Goal: Task Accomplishment & Management: Manage account settings

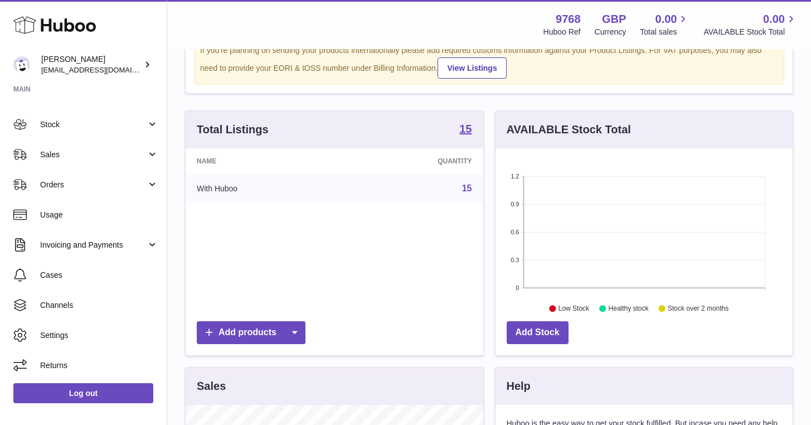
scroll to position [108, 0]
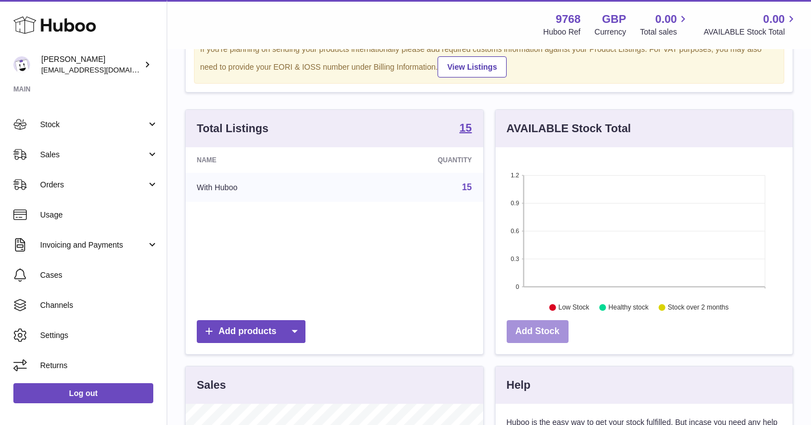
click at [541, 341] on link "Add Stock" at bounding box center [538, 331] width 62 height 23
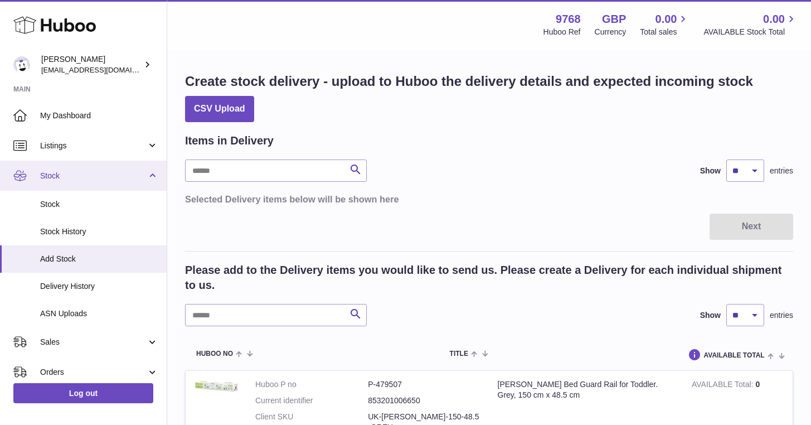
click at [70, 172] on span "Stock" at bounding box center [93, 176] width 106 height 11
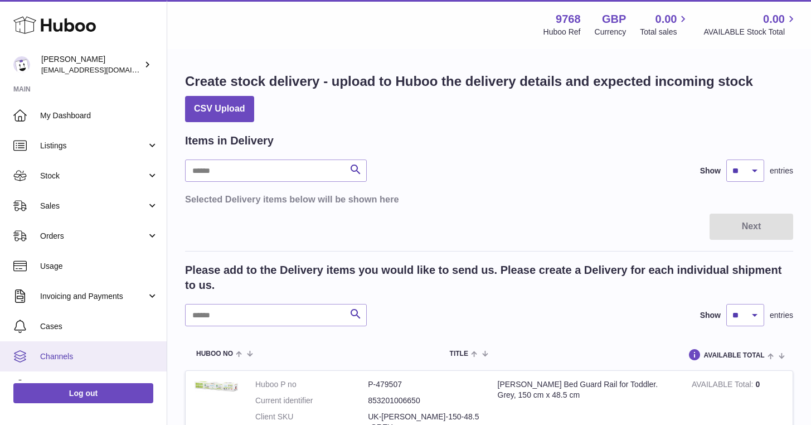
scroll to position [51, 0]
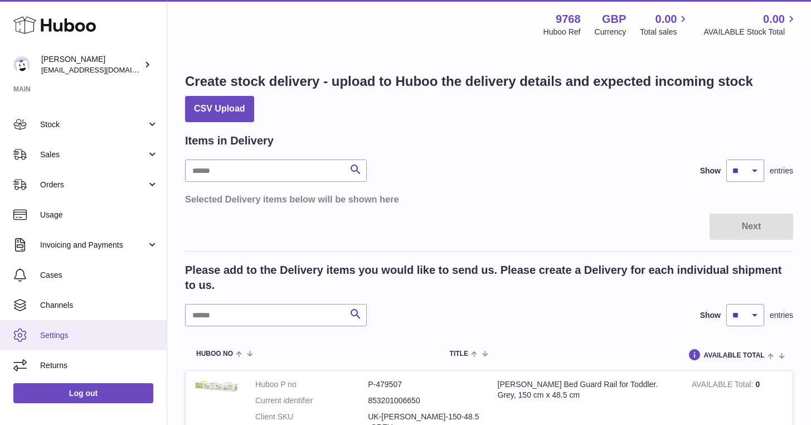
click at [71, 342] on link "Settings" at bounding box center [83, 335] width 167 height 30
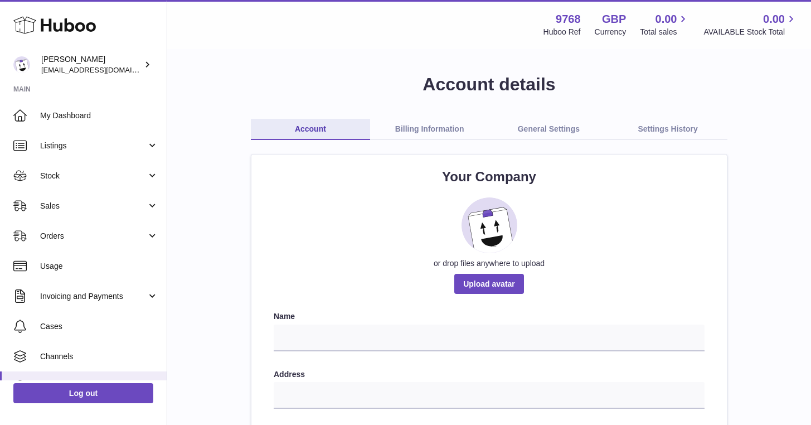
click at [538, 126] on link "General Settings" at bounding box center [548, 129] width 119 height 21
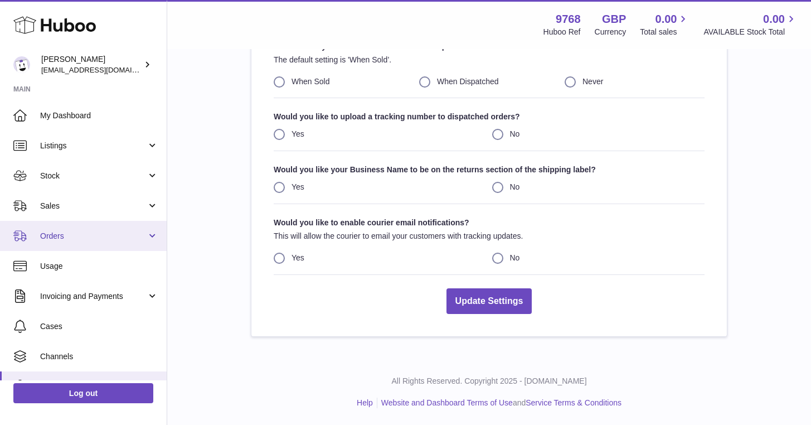
scroll to position [51, 0]
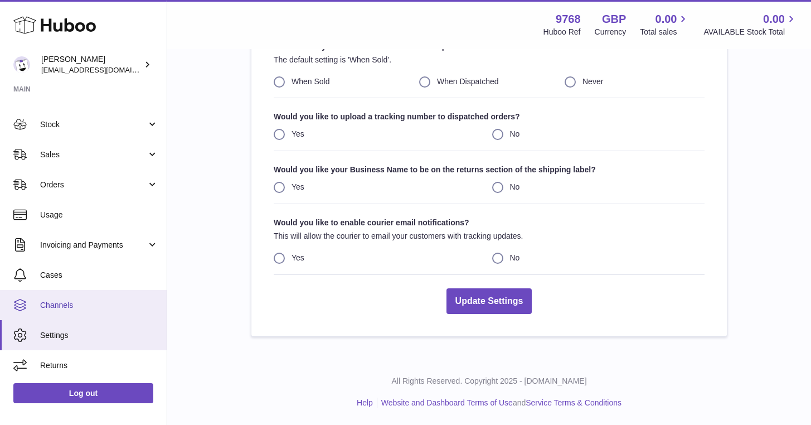
click at [73, 300] on span "Channels" at bounding box center [99, 305] width 118 height 11
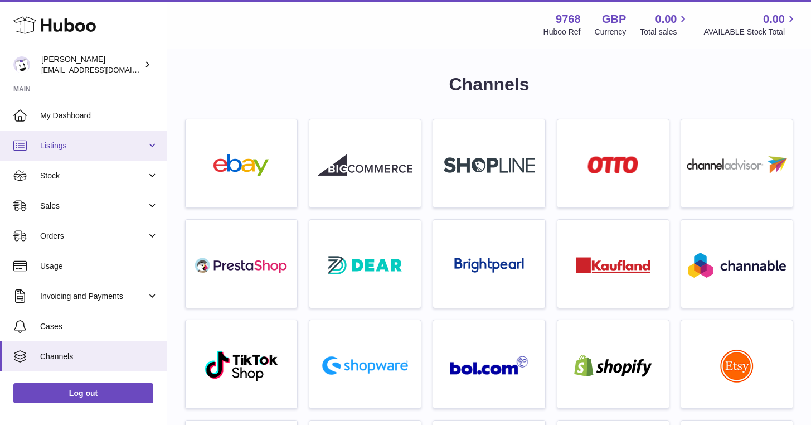
click at [45, 144] on span "Listings" at bounding box center [93, 145] width 106 height 11
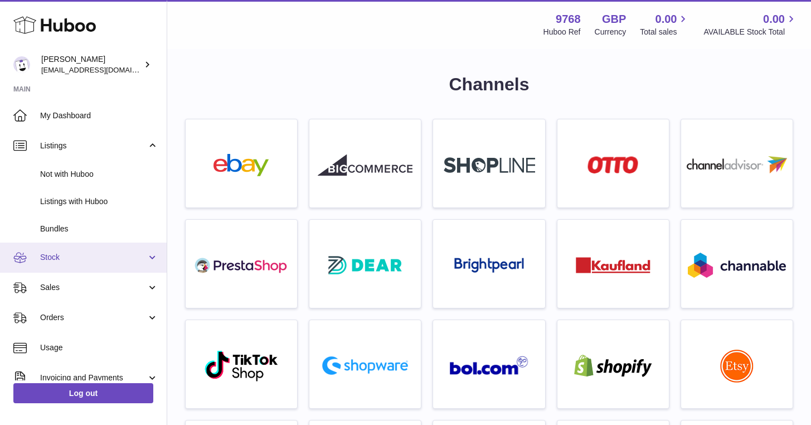
click at [53, 251] on link "Stock" at bounding box center [83, 257] width 167 height 30
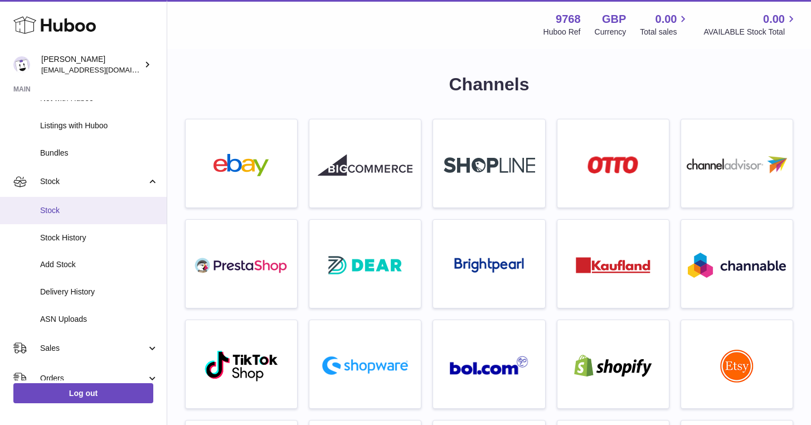
scroll to position [81, 0]
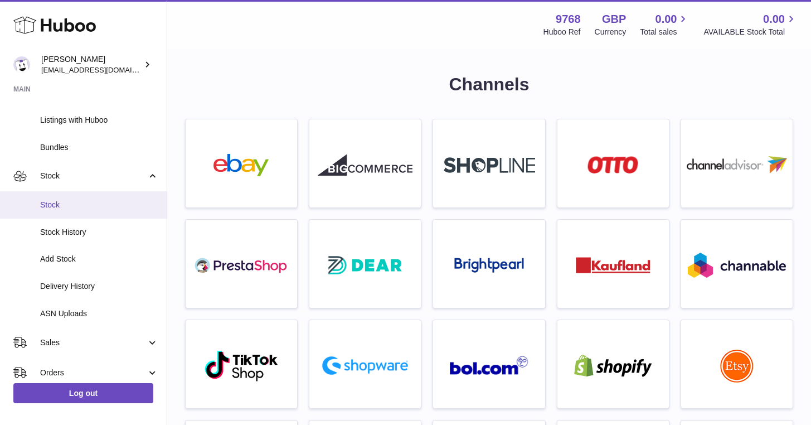
click at [47, 199] on span "Stock" at bounding box center [99, 204] width 118 height 11
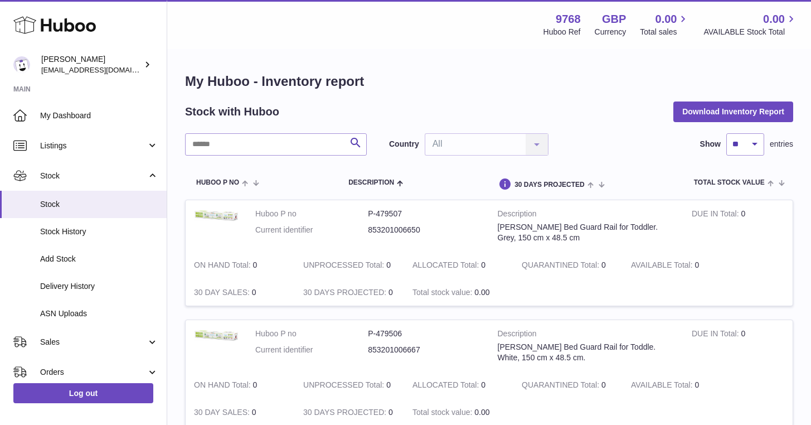
click at [624, 269] on td "AVAILABLE Total 0" at bounding box center [676, 264] width 109 height 27
click at [574, 222] on div "Littles Bed Guard Rail for Toddler. Grey, 150 cm x 48.5 cm" at bounding box center [586, 232] width 177 height 21
click at [501, 225] on div "Littles Bed Guard Rail for Toddler. Grey, 150 cm x 48.5 cm" at bounding box center [586, 232] width 177 height 21
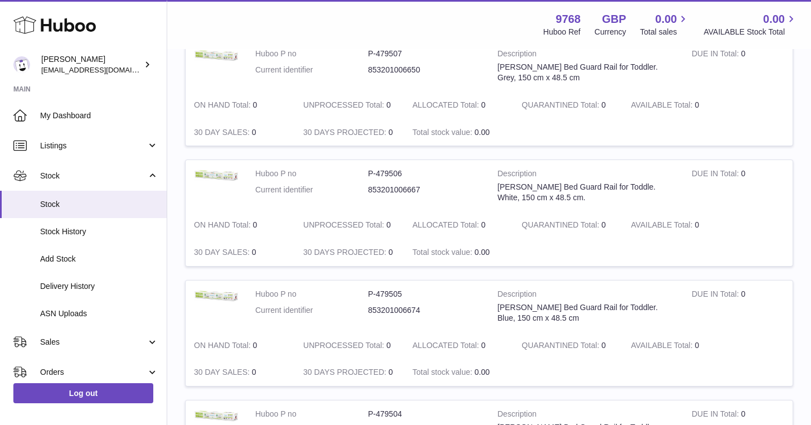
scroll to position [162, 0]
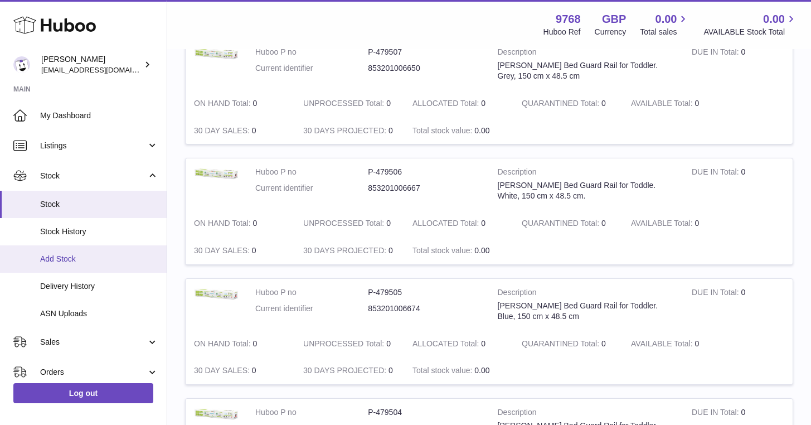
click at [65, 254] on span "Add Stock" at bounding box center [99, 259] width 118 height 11
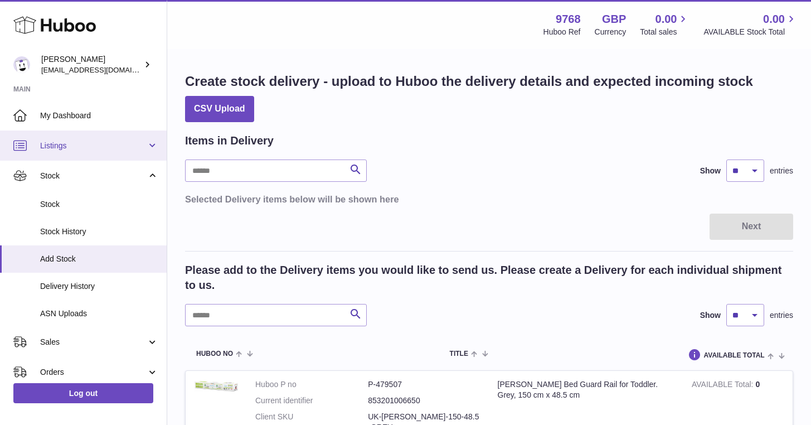
click at [79, 148] on span "Listings" at bounding box center [93, 145] width 106 height 11
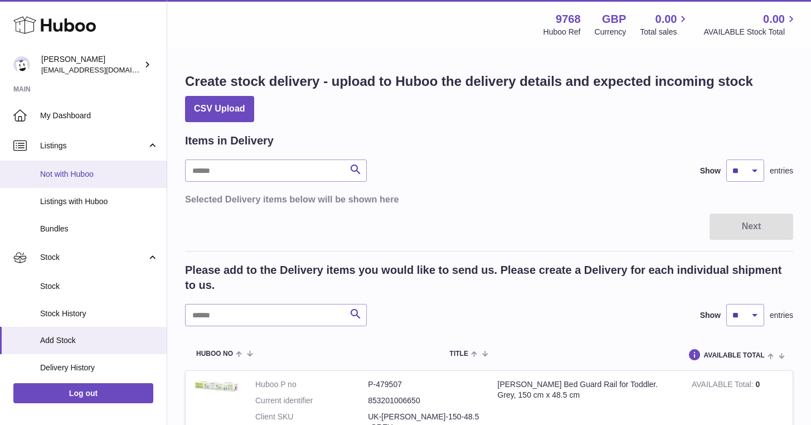
click at [67, 176] on span "Not with Huboo" at bounding box center [99, 174] width 118 height 11
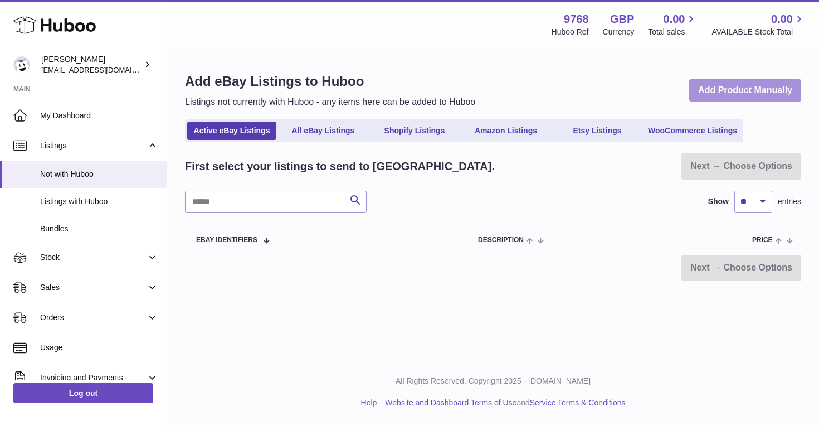
click at [704, 87] on link "Add Product Manually" at bounding box center [745, 90] width 112 height 23
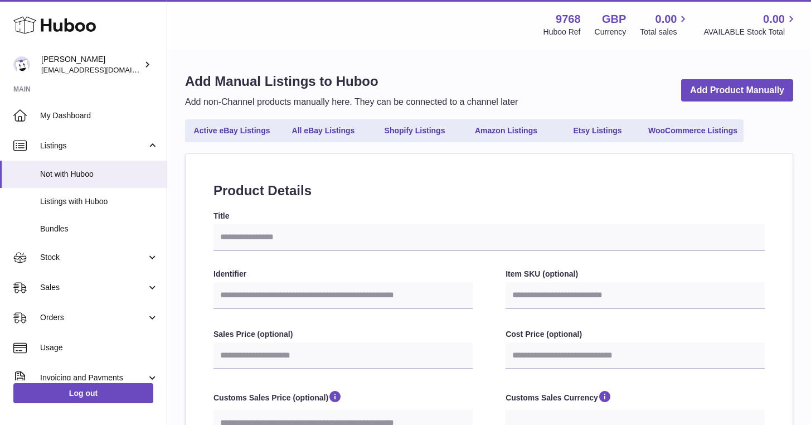
select select
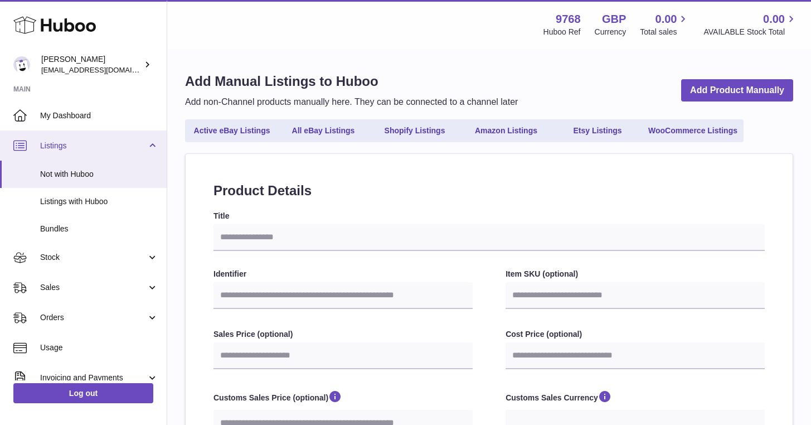
click at [93, 152] on link "Listings" at bounding box center [83, 145] width 167 height 30
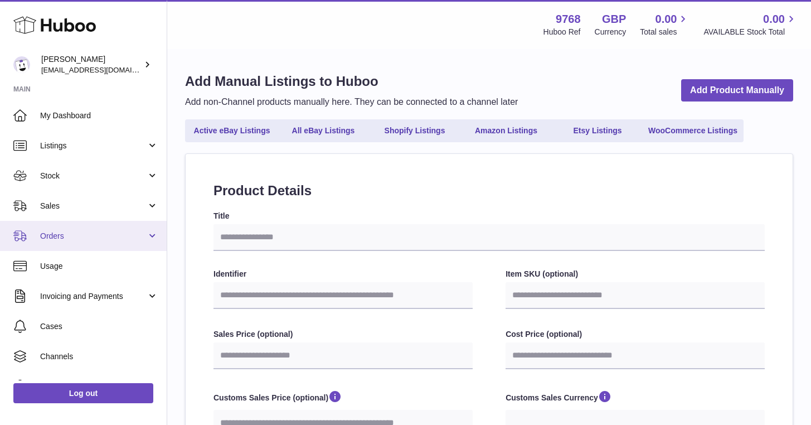
click at [74, 233] on span "Orders" at bounding box center [93, 236] width 106 height 11
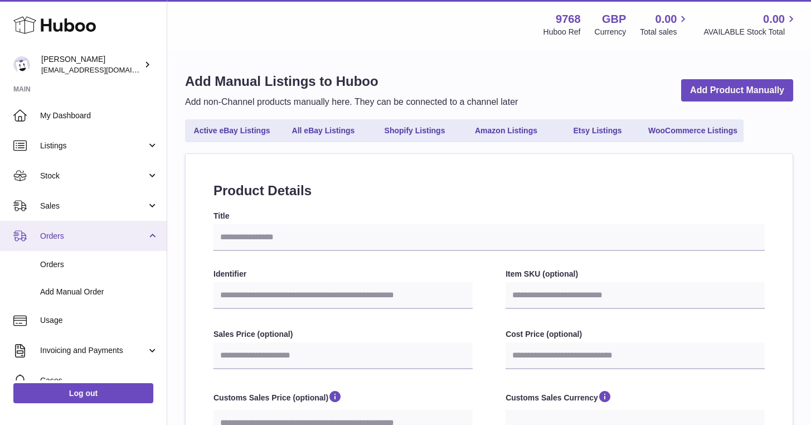
click at [74, 233] on span "Orders" at bounding box center [93, 236] width 106 height 11
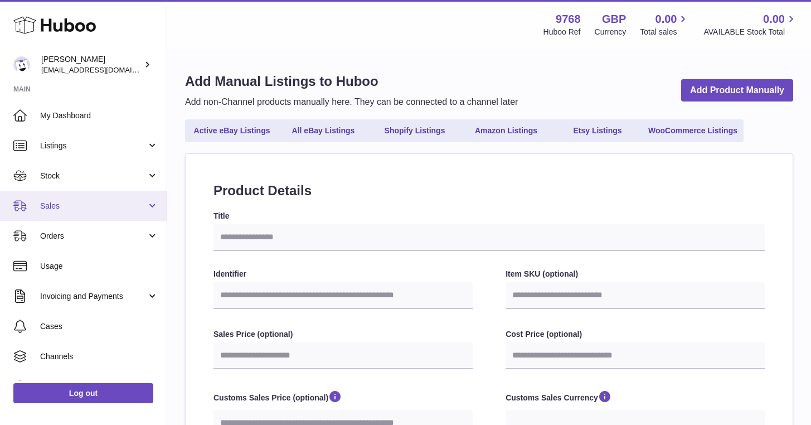
click at [95, 207] on span "Sales" at bounding box center [93, 206] width 106 height 11
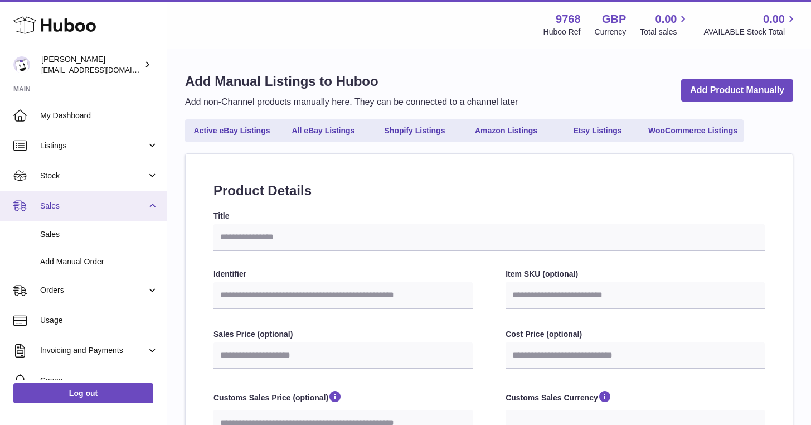
click at [95, 207] on span "Sales" at bounding box center [93, 206] width 106 height 11
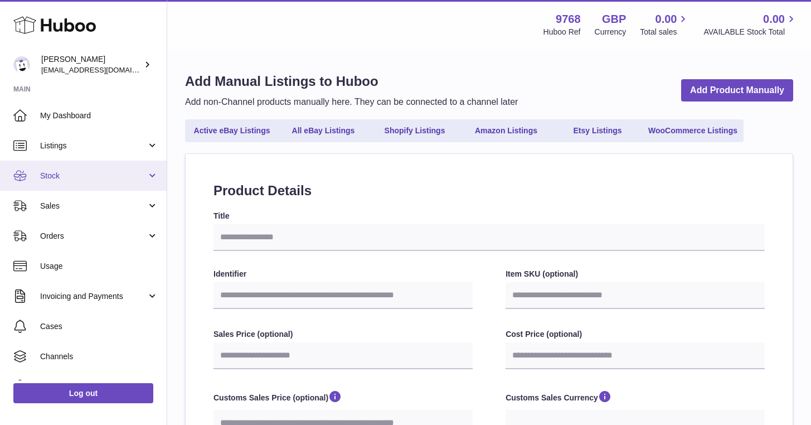
click at [113, 184] on link "Stock" at bounding box center [83, 175] width 167 height 30
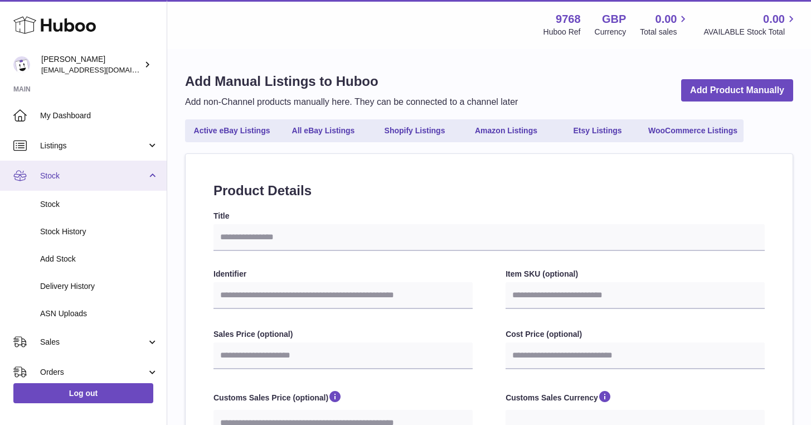
click at [113, 184] on link "Stock" at bounding box center [83, 175] width 167 height 30
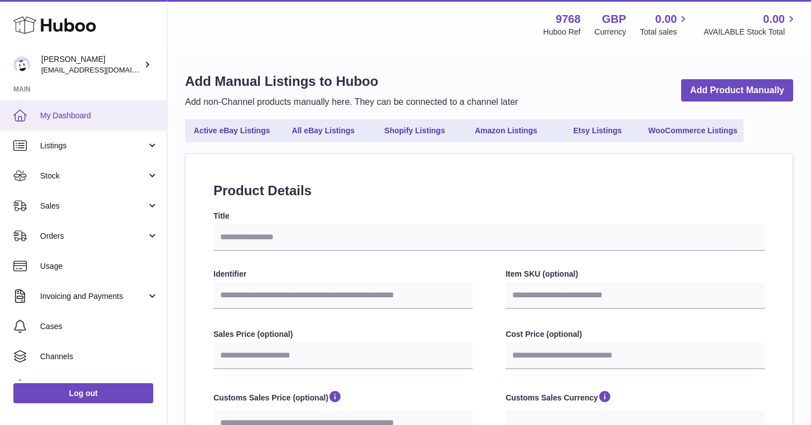
click at [77, 115] on span "My Dashboard" at bounding box center [99, 115] width 118 height 11
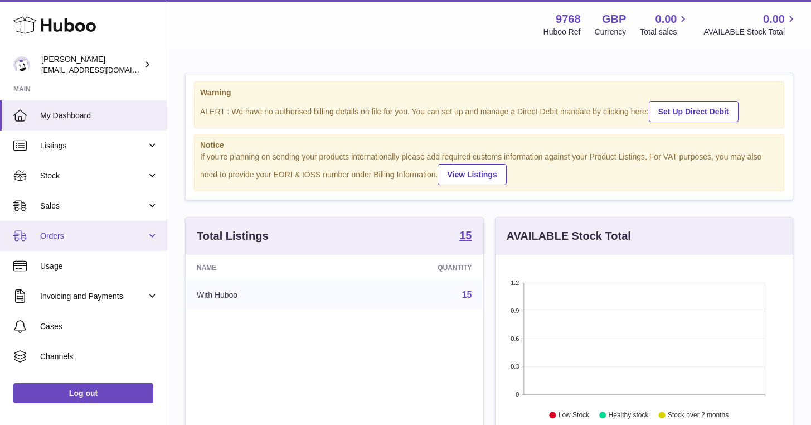
click at [99, 229] on link "Orders" at bounding box center [83, 236] width 167 height 30
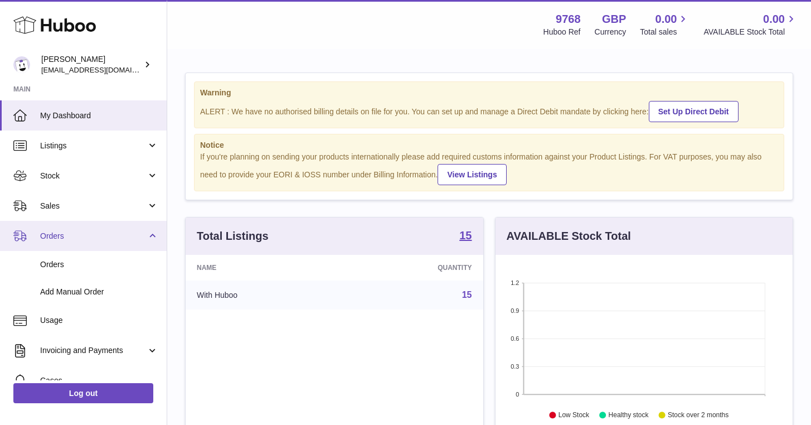
click at [99, 229] on link "Orders" at bounding box center [83, 236] width 167 height 30
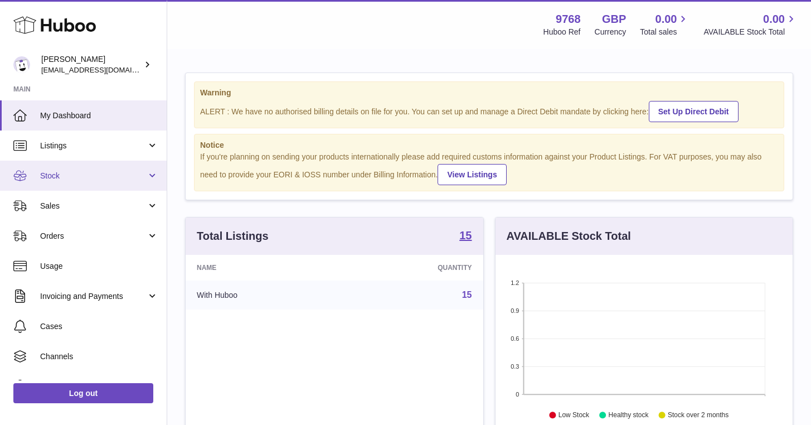
click at [126, 179] on span "Stock" at bounding box center [93, 176] width 106 height 11
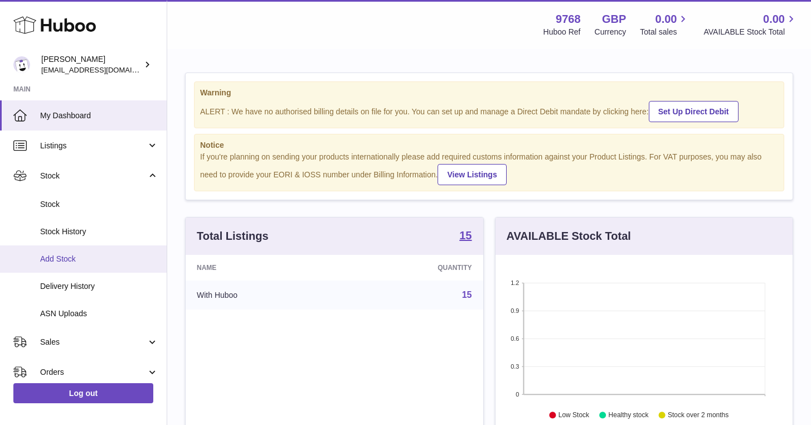
click at [51, 261] on span "Add Stock" at bounding box center [99, 259] width 118 height 11
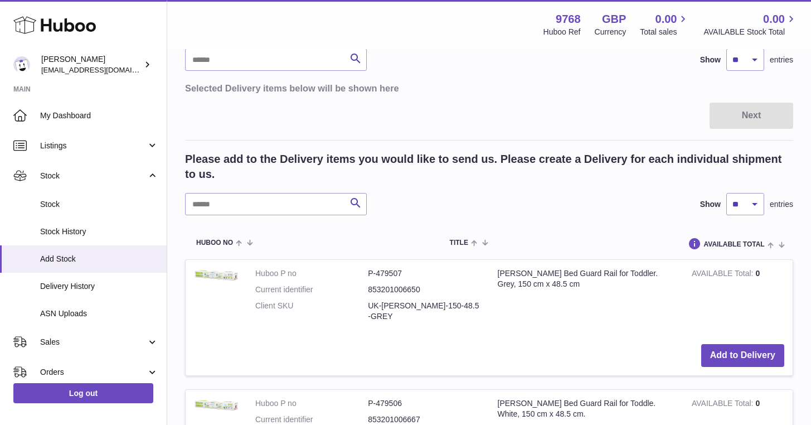
scroll to position [115, 0]
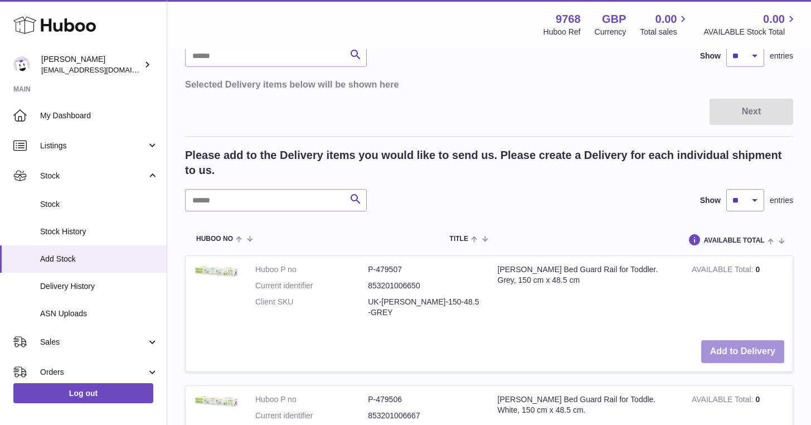
click at [708, 340] on button "Add to Delivery" at bounding box center [742, 351] width 83 height 23
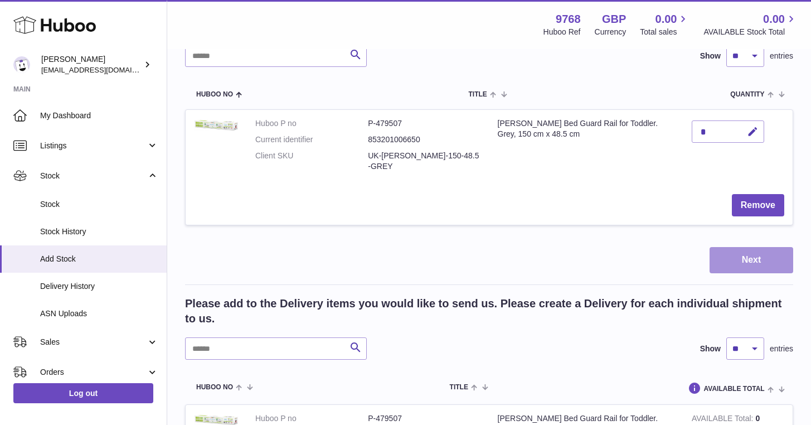
click at [753, 258] on button "Next" at bounding box center [751, 260] width 84 height 26
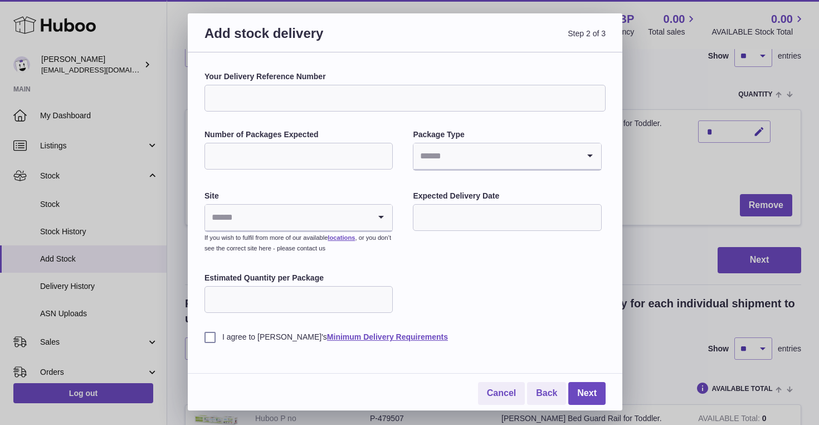
click at [339, 202] on div "Site Loading... If you wish to fulfil from more of our available locations , or…" at bounding box center [299, 223] width 188 height 65
click at [325, 211] on input "Search for option" at bounding box center [287, 218] width 165 height 26
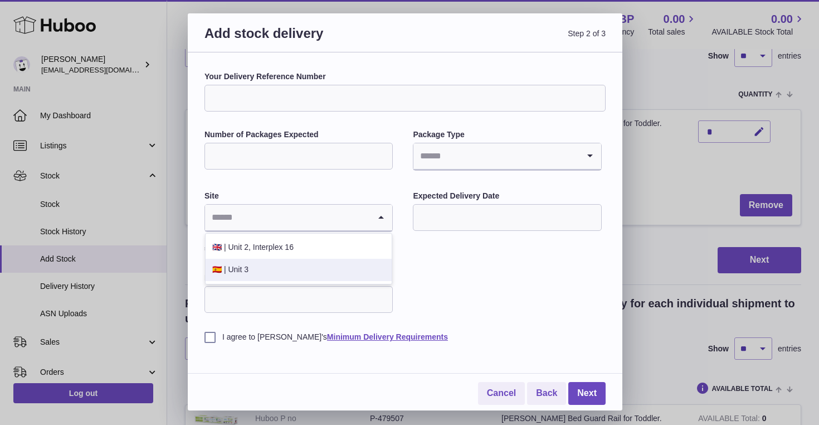
click at [245, 264] on li "🇪🇸 | Unit 3" at bounding box center [299, 270] width 186 height 22
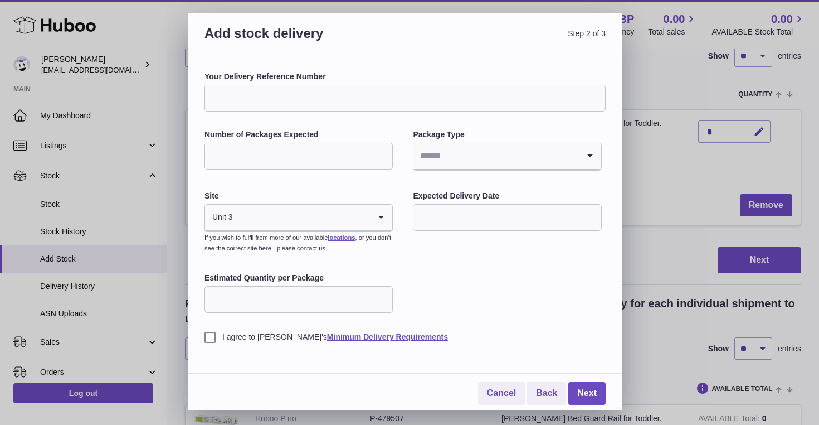
click at [286, 218] on input "Search for option" at bounding box center [301, 218] width 137 height 26
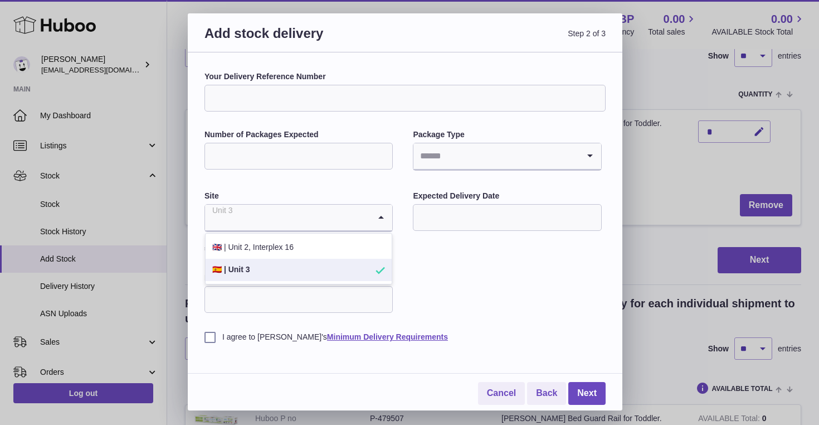
click at [255, 265] on li "🇪🇸 | Unit 3" at bounding box center [299, 270] width 186 height 22
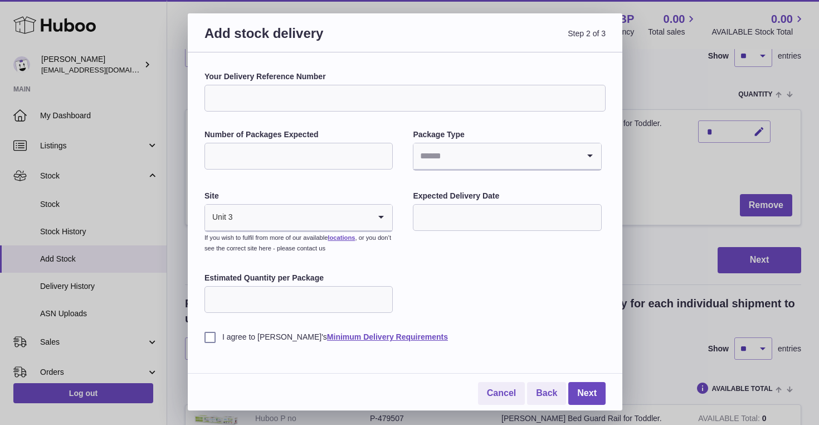
click at [412, 257] on div "Your Delivery Reference Number Number of Packages Expected Package Type Loading…" at bounding box center [405, 206] width 401 height 271
click at [502, 397] on link "Cancel" at bounding box center [501, 393] width 47 height 23
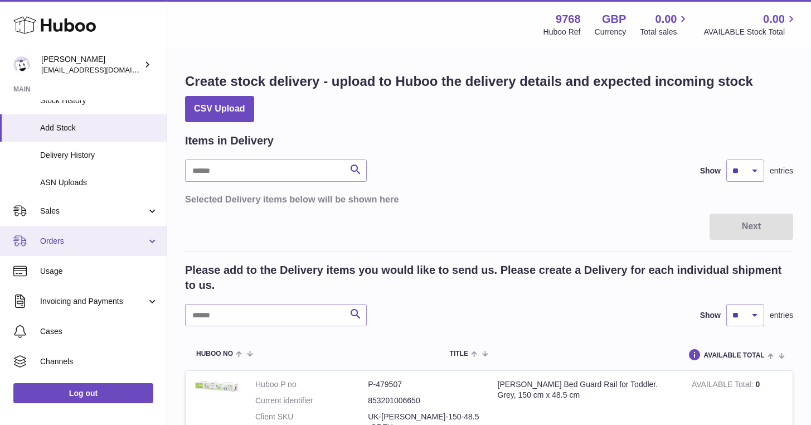
scroll to position [132, 0]
click at [110, 304] on span "Invoicing and Payments" at bounding box center [93, 300] width 106 height 11
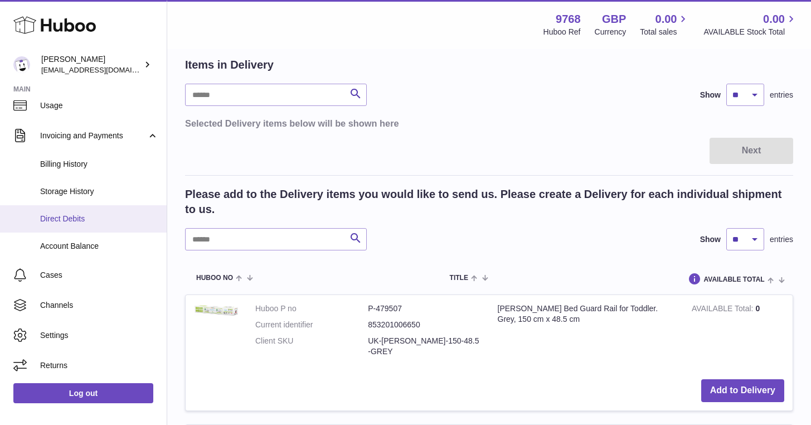
scroll to position [96, 0]
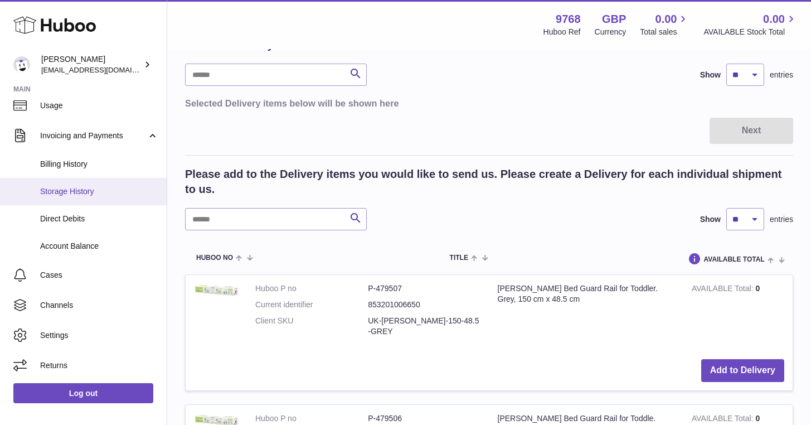
click at [79, 203] on link "Storage History" at bounding box center [83, 191] width 167 height 27
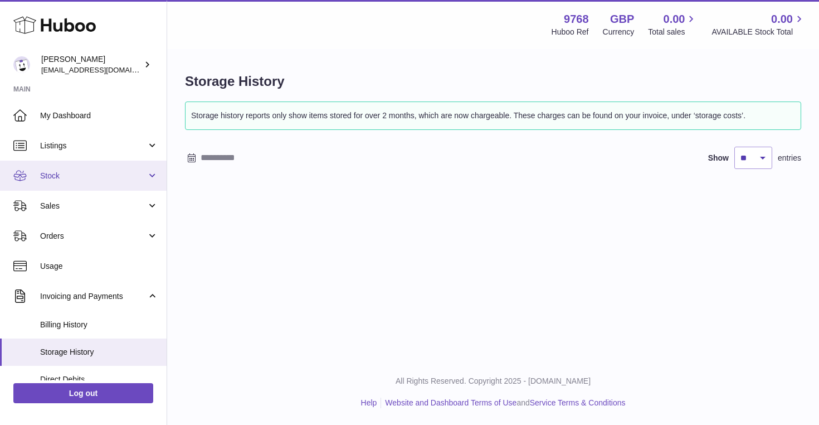
click at [76, 167] on link "Stock" at bounding box center [83, 175] width 167 height 30
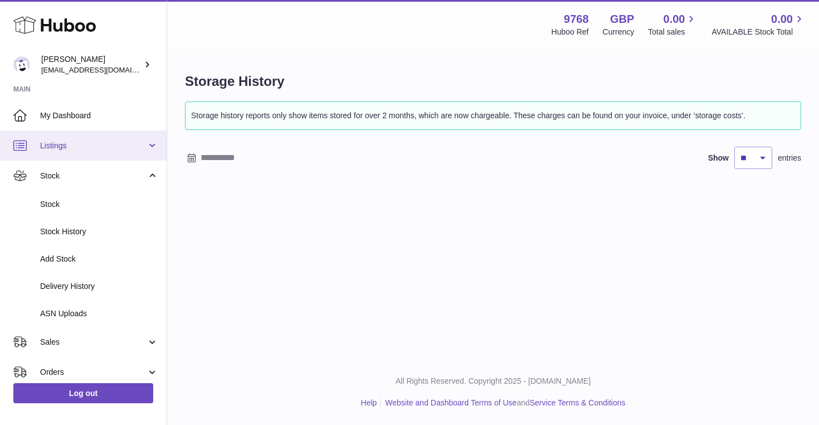
click at [66, 158] on link "Listings" at bounding box center [83, 145] width 167 height 30
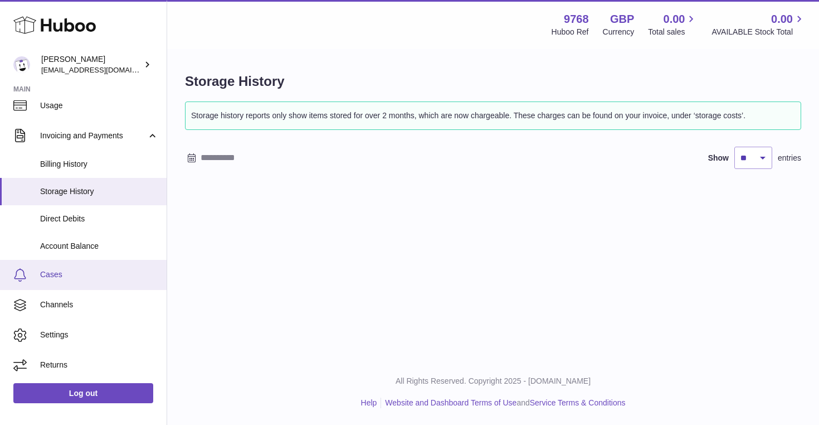
scroll to position [373, 0]
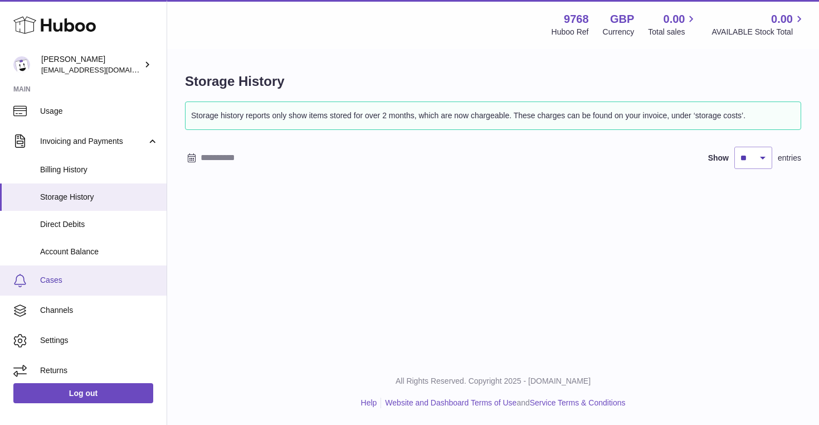
click at [80, 279] on span "Cases" at bounding box center [99, 280] width 118 height 11
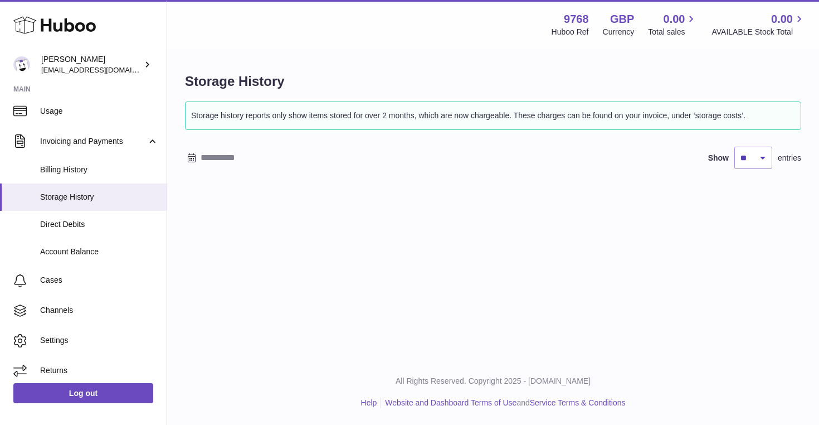
click at [572, 19] on strong "9768" at bounding box center [576, 19] width 25 height 15
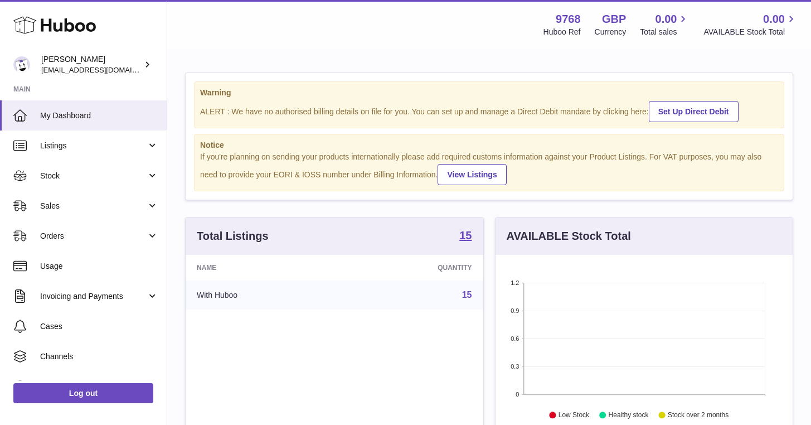
scroll to position [174, 297]
drag, startPoint x: 557, startPoint y: 20, endPoint x: 581, endPoint y: 31, distance: 26.4
click at [581, 31] on div "9768 Huboo Ref" at bounding box center [561, 25] width 37 height 26
copy div "9768 Huboo Ref"
